Goal: Register for event/course

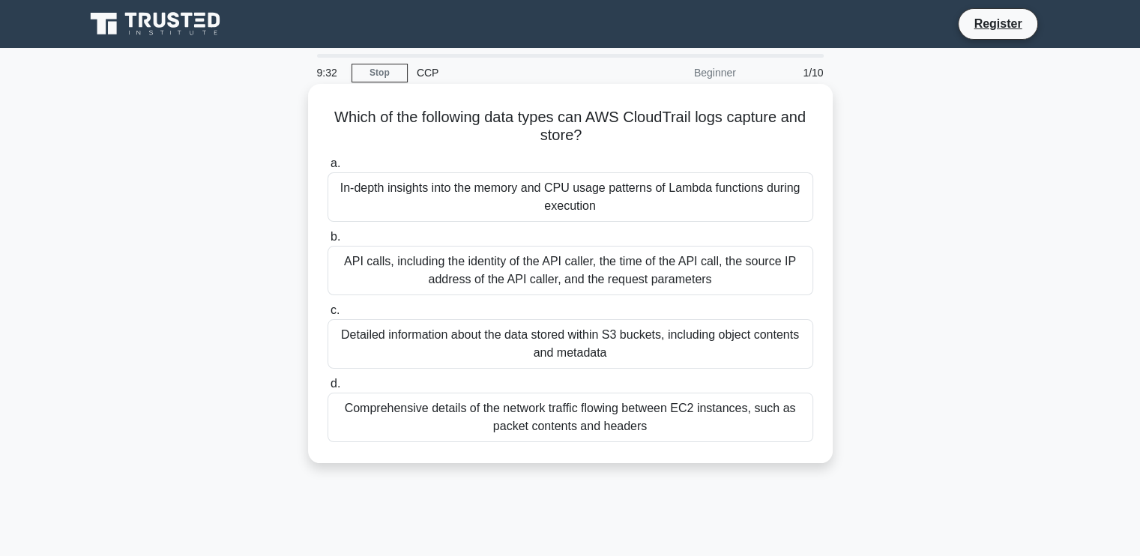
click at [533, 210] on div "In-depth insights into the memory and CPU usage patterns of Lambda functions du…" at bounding box center [569, 196] width 485 height 49
click at [327, 169] on input "a. In-depth insights into the memory and CPU usage patterns of Lambda functions…" at bounding box center [327, 164] width 0 height 10
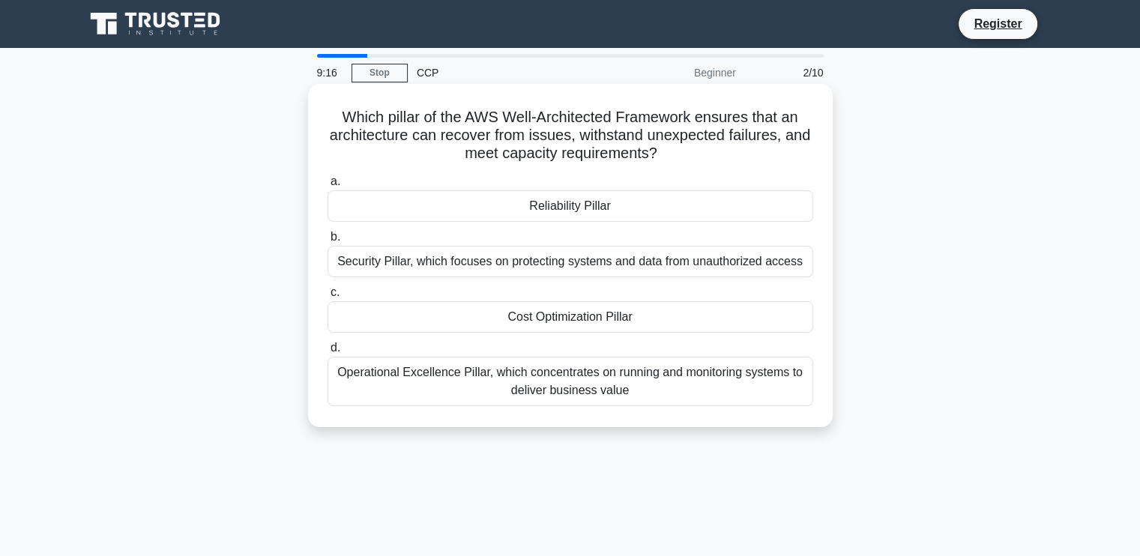
click at [578, 392] on div "Operational Excellence Pillar, which concentrates on running and monitoring sys…" at bounding box center [569, 381] width 485 height 49
click at [327, 353] on input "d. Operational Excellence Pillar, which concentrates on running and monitoring …" at bounding box center [327, 348] width 0 height 10
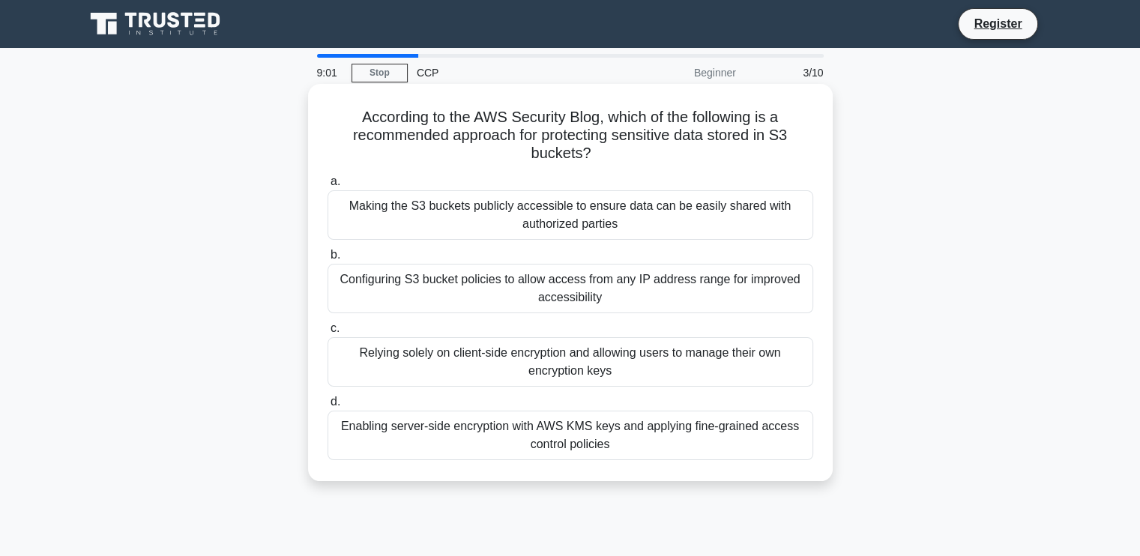
click at [632, 438] on div "Enabling server-side encryption with AWS KMS keys and applying fine-grained acc…" at bounding box center [569, 435] width 485 height 49
click at [327, 407] on input "d. Enabling server-side encryption with AWS KMS keys and applying fine-grained …" at bounding box center [327, 402] width 0 height 10
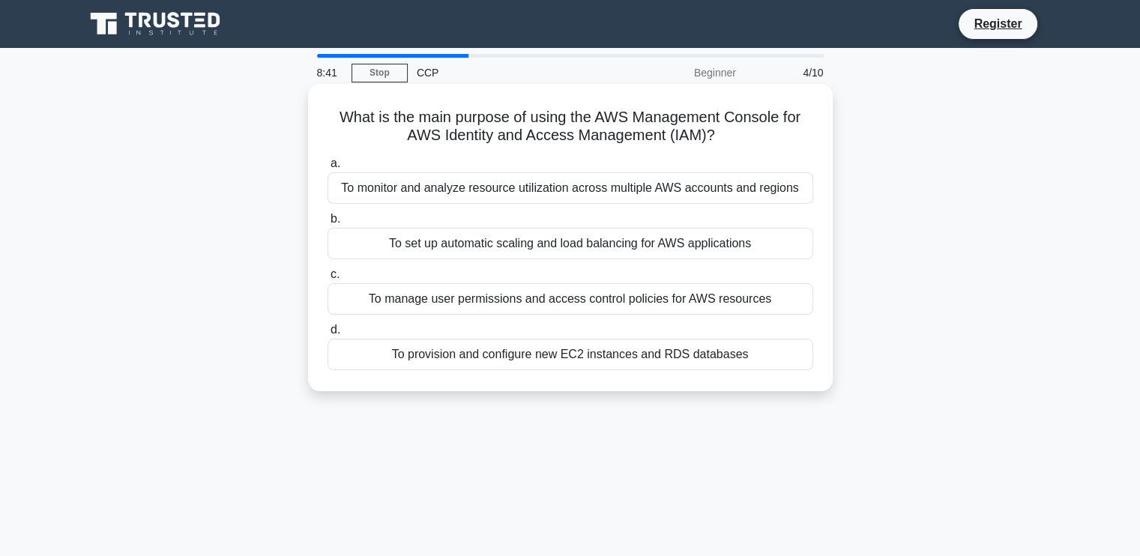
click at [456, 298] on div "To manage user permissions and access control policies for AWS resources" at bounding box center [569, 298] width 485 height 31
click at [327, 279] on input "c. To manage user permissions and access control policies for AWS resources" at bounding box center [327, 275] width 0 height 10
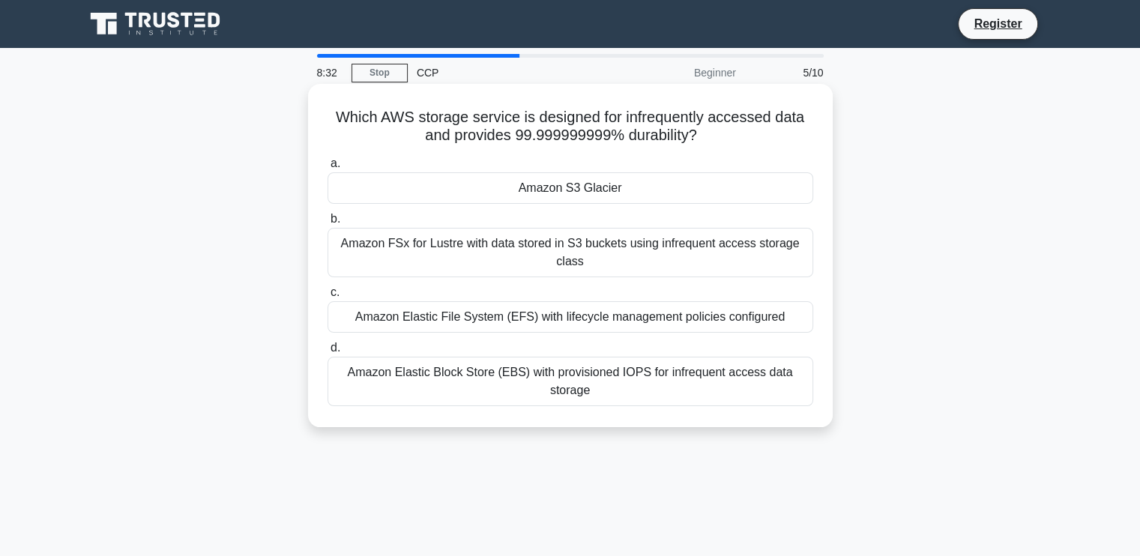
drag, startPoint x: 447, startPoint y: 315, endPoint x: 476, endPoint y: 384, distance: 75.2
click at [476, 384] on div "a. Amazon S3 Glacier b. Amazon FSx for Lustre with data stored in S3 buckets us…" at bounding box center [569, 280] width 503 height 258
click at [476, 384] on div "Amazon Elastic Block Store (EBS) with provisioned IOPS for infrequent access da…" at bounding box center [569, 381] width 485 height 49
click at [327, 353] on input "d. Amazon Elastic Block Store (EBS) with provisioned IOPS for infrequent access…" at bounding box center [327, 348] width 0 height 10
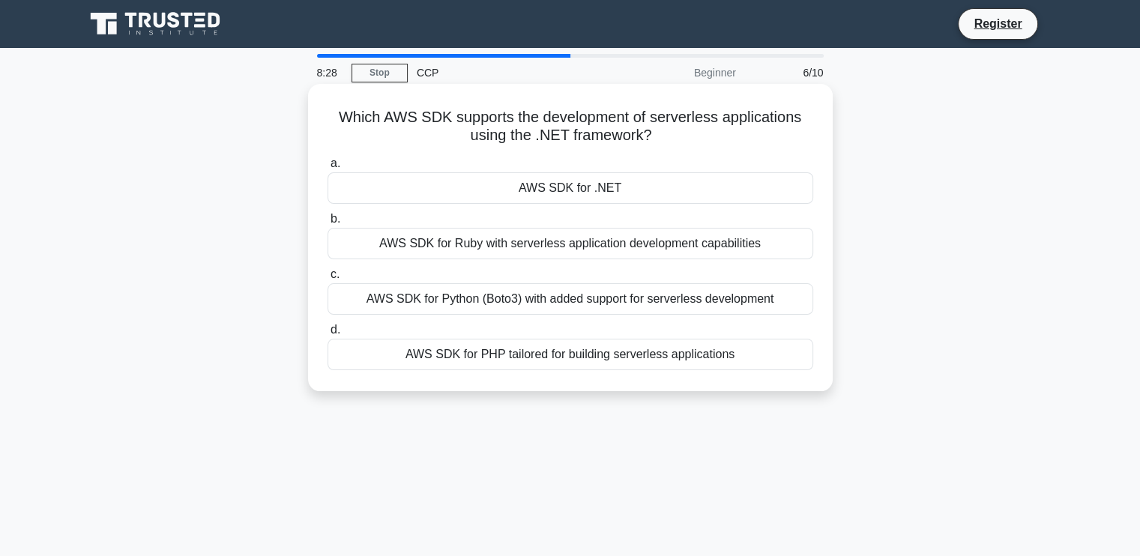
click at [476, 383] on div "Which AWS SDK supports the development of serverless applications using the .NE…" at bounding box center [570, 237] width 512 height 295
click at [465, 302] on div "AWS SDK for Python (Boto3) with added support for serverless development" at bounding box center [569, 298] width 485 height 31
click at [327, 279] on input "c. AWS SDK for Python (Boto3) with added support for serverless development" at bounding box center [327, 275] width 0 height 10
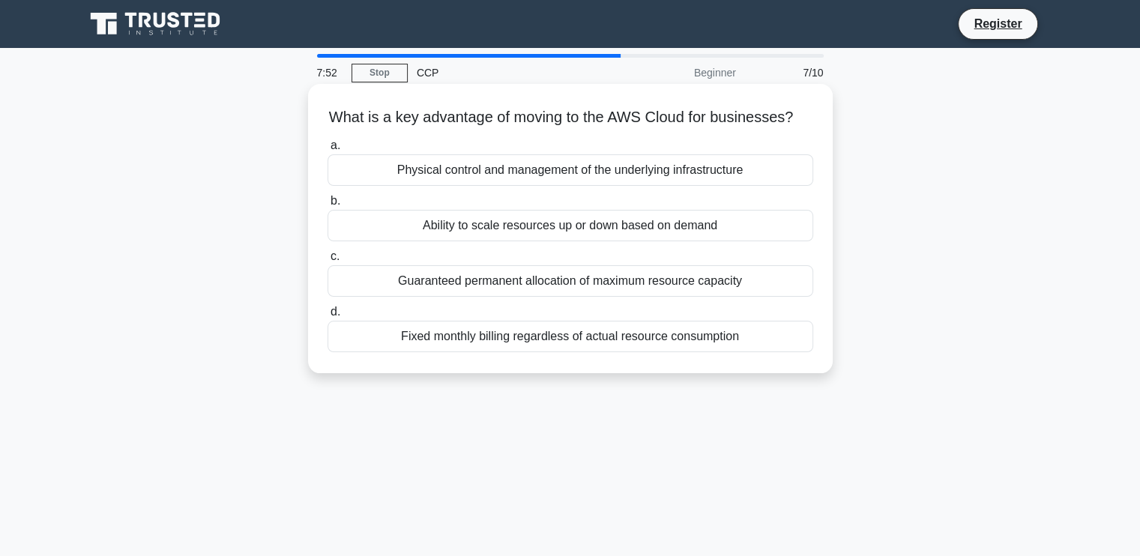
click at [593, 237] on div "Ability to scale resources up or down based on demand" at bounding box center [569, 225] width 485 height 31
click at [327, 206] on input "b. Ability to scale resources up or down based on demand" at bounding box center [327, 201] width 0 height 10
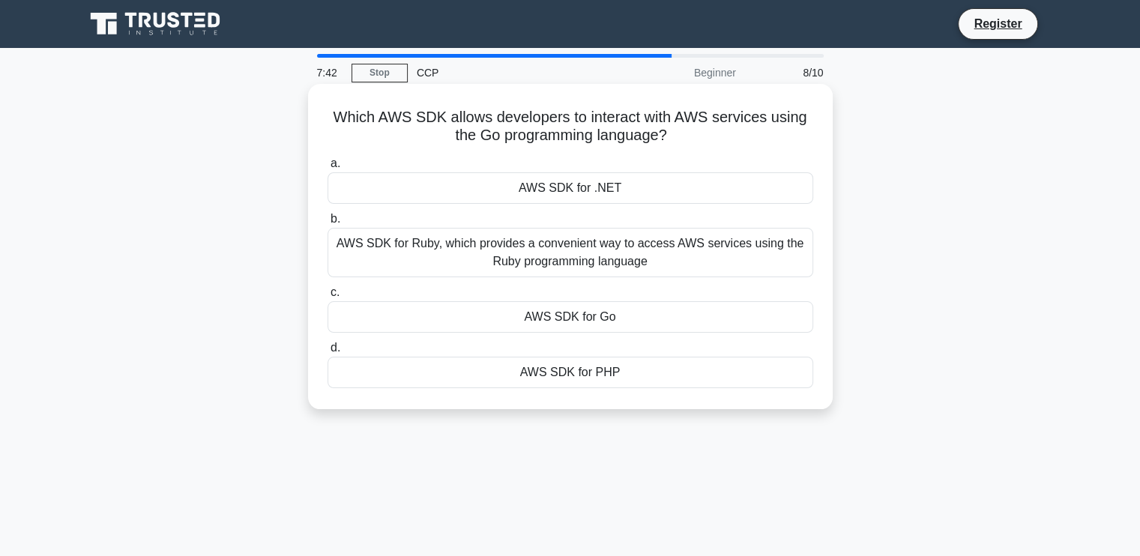
click at [542, 323] on div "AWS SDK for Go" at bounding box center [569, 316] width 485 height 31
click at [327, 297] on input "c. AWS SDK for Go" at bounding box center [327, 293] width 0 height 10
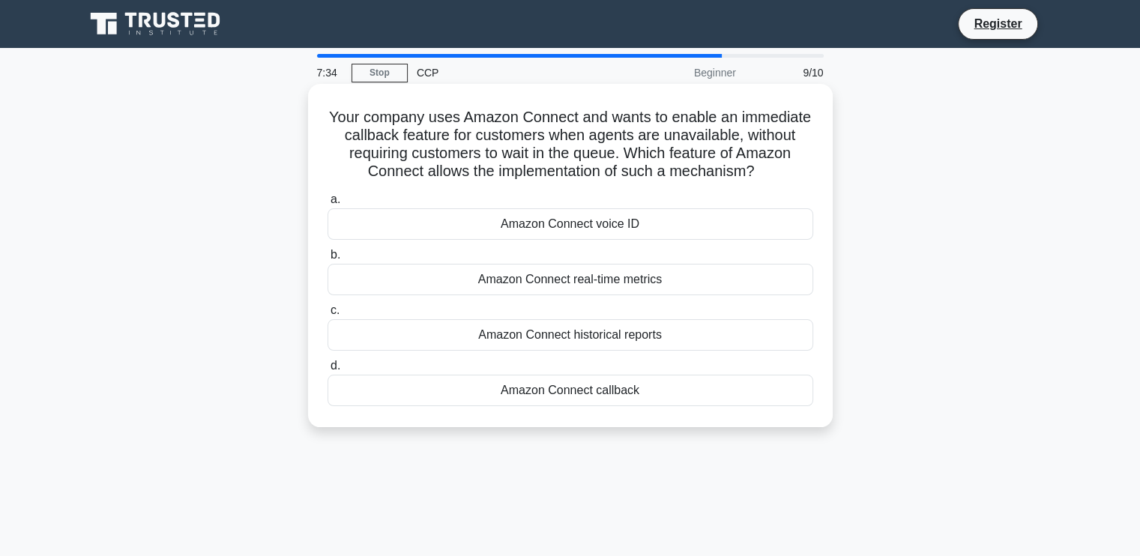
click at [524, 230] on div "Amazon Connect voice ID" at bounding box center [569, 223] width 485 height 31
click at [327, 205] on input "a. Amazon Connect voice ID" at bounding box center [327, 200] width 0 height 10
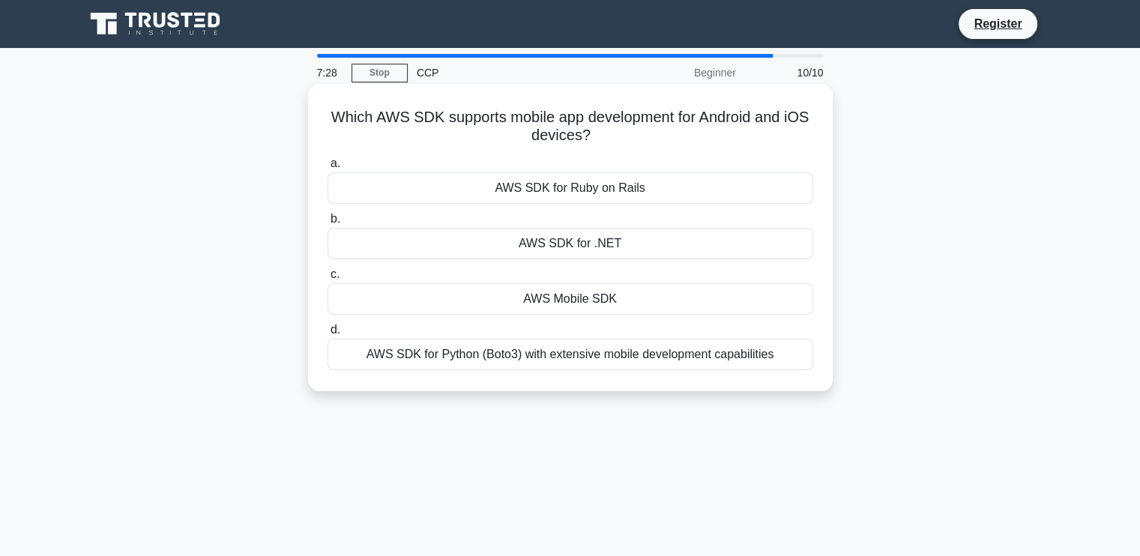
click at [541, 354] on div "AWS SDK for Python (Boto3) with extensive mobile development capabilities" at bounding box center [569, 354] width 485 height 31
click at [327, 335] on input "d. AWS SDK for Python (Boto3) with extensive mobile development capabilities" at bounding box center [327, 330] width 0 height 10
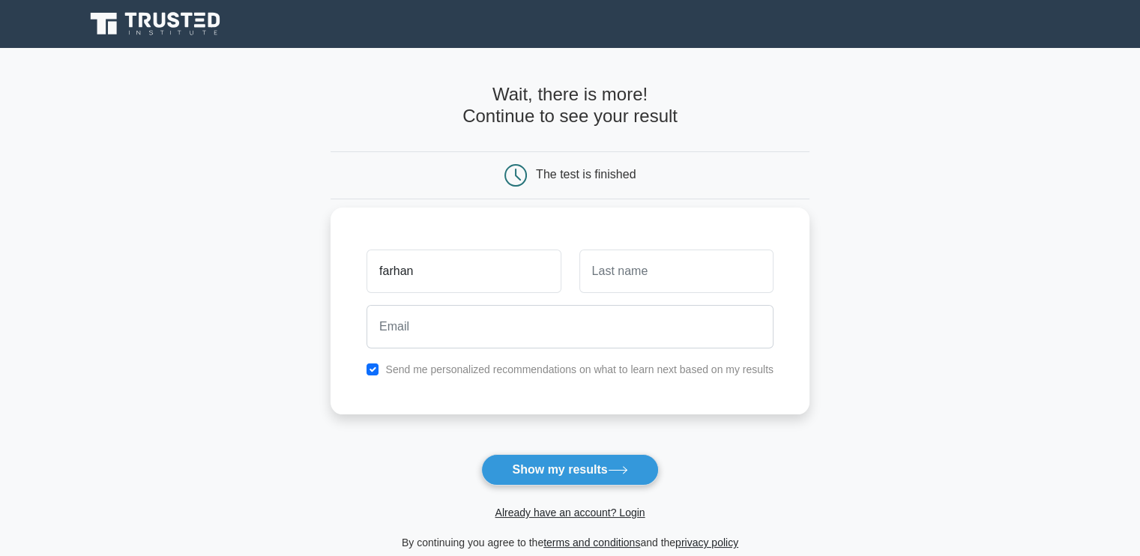
type input "farhan"
click at [640, 296] on div at bounding box center [676, 270] width 212 height 55
click at [665, 263] on input "text" at bounding box center [676, 270] width 194 height 43
type input "khan"
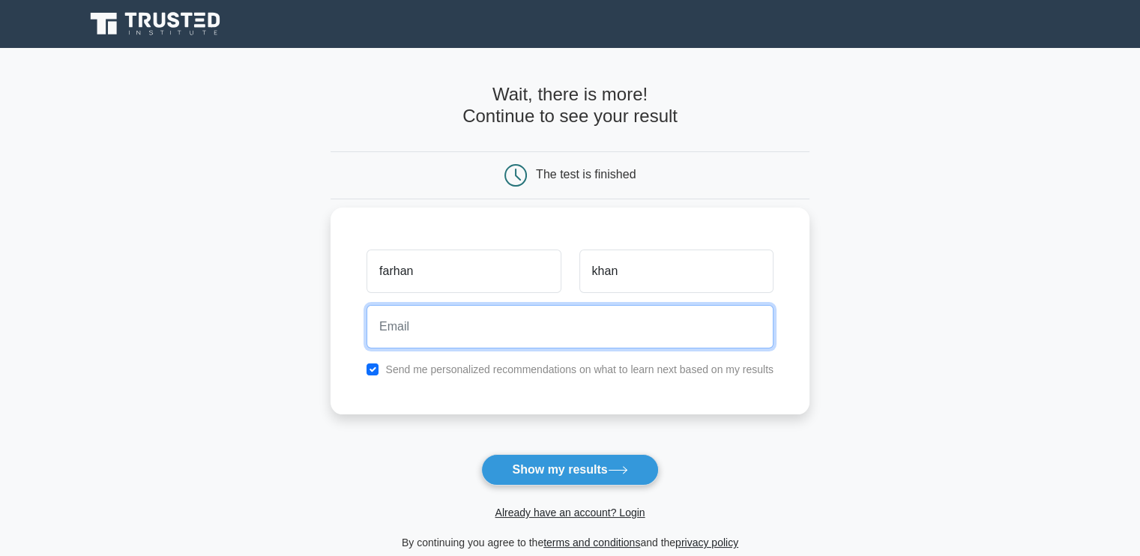
click at [622, 326] on input "email" at bounding box center [569, 326] width 407 height 43
type input "n.faru.khan@gmail.com"
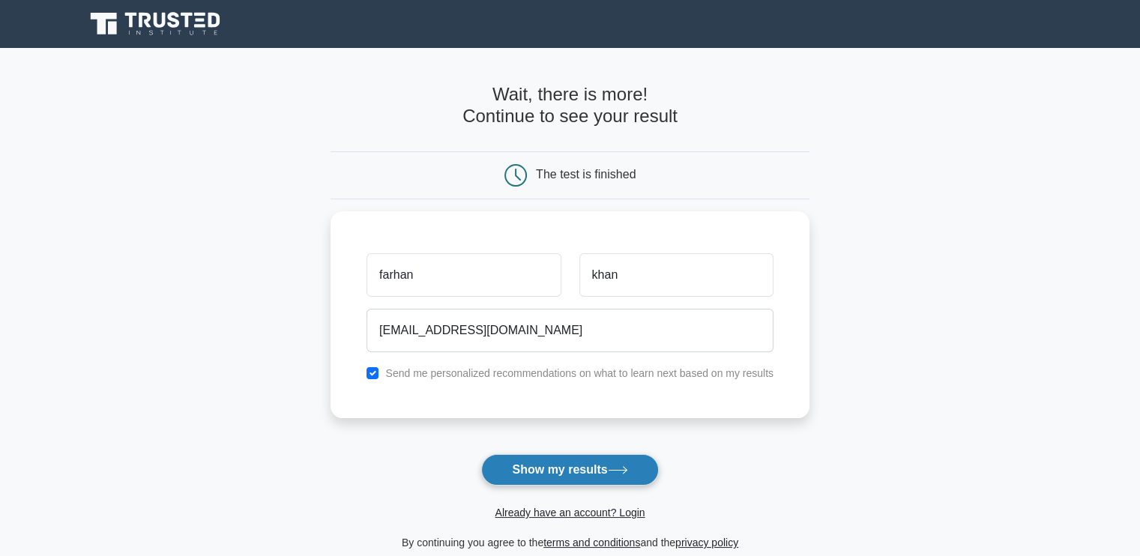
click at [566, 477] on button "Show my results" at bounding box center [569, 469] width 177 height 31
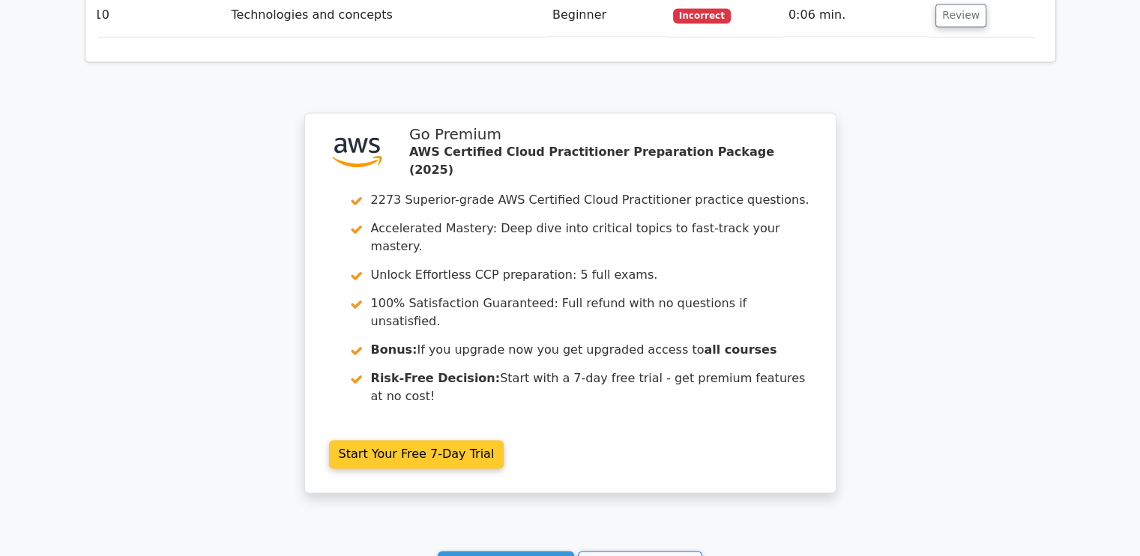
scroll to position [2297, 0]
click at [426, 438] on link "Start Your Free 7-Day Trial" at bounding box center [416, 452] width 175 height 28
